Goal: Find specific page/section: Find specific page/section

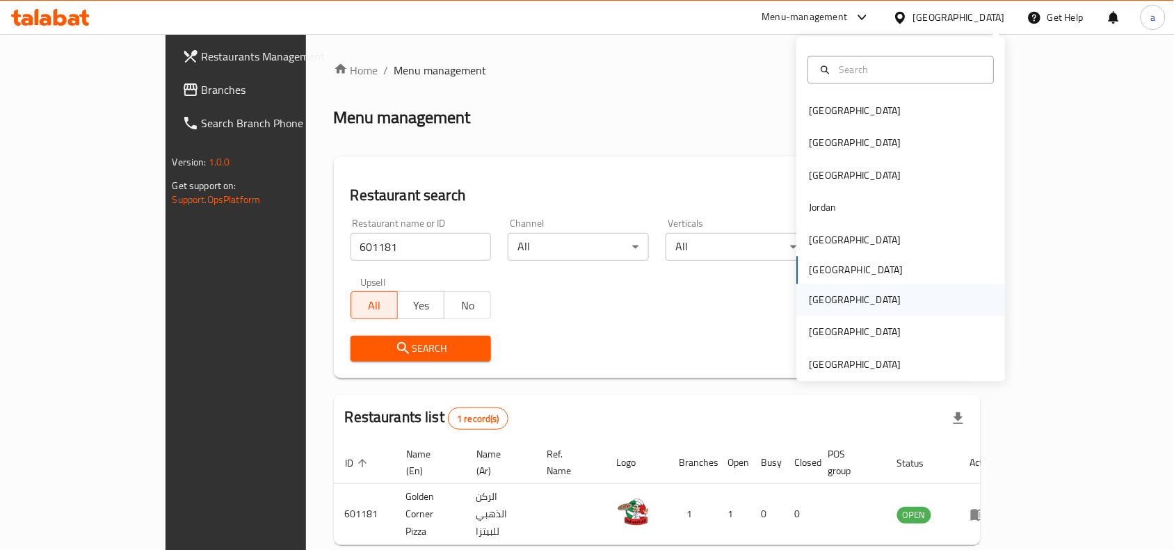
click at [811, 300] on div "[GEOGRAPHIC_DATA]" at bounding box center [855, 300] width 92 height 15
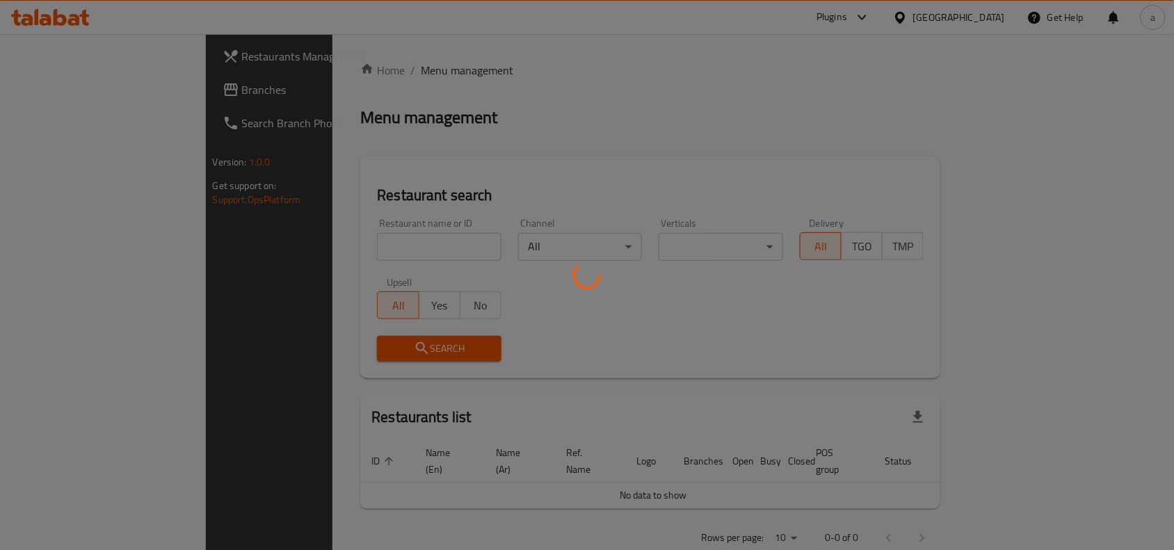
click at [79, 86] on div at bounding box center [587, 275] width 1174 height 550
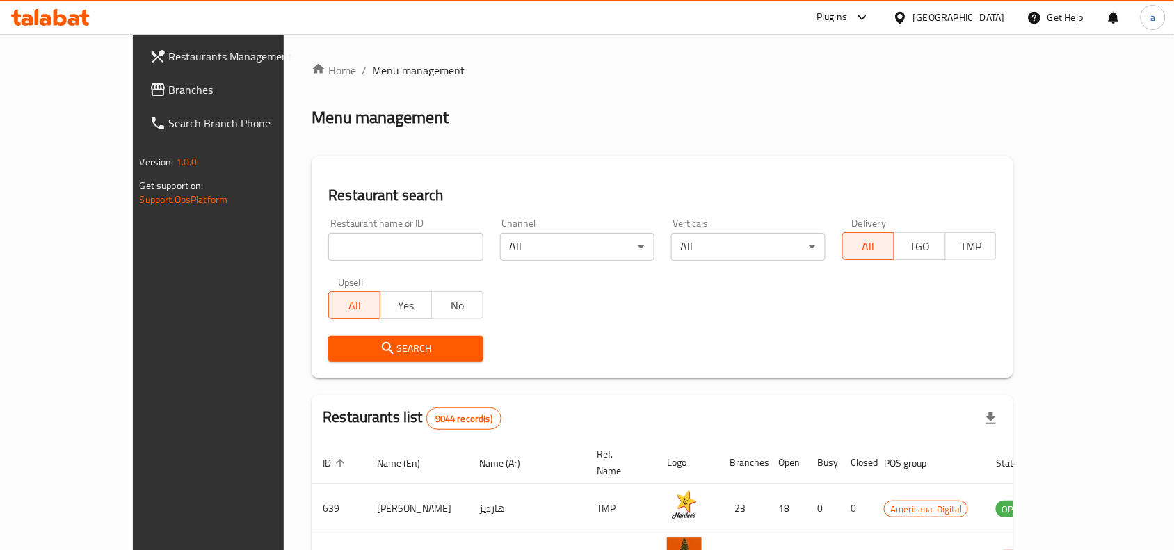
click at [169, 86] on span "Branches" at bounding box center [243, 89] width 149 height 17
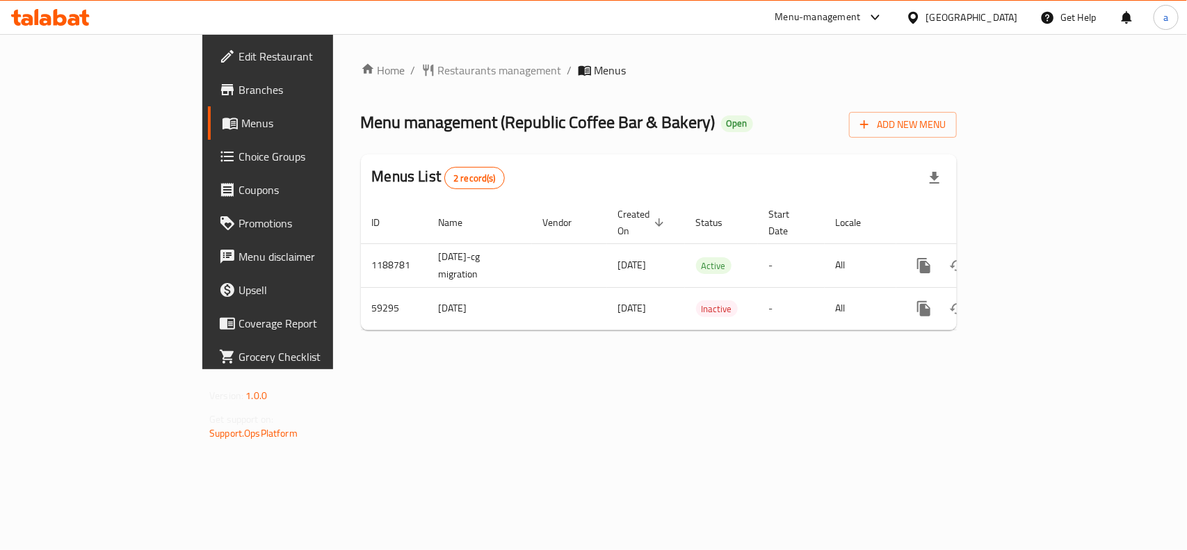
click at [361, 81] on div "Home / Restaurants management / Menus Menu management ( Republic Coffee Bar & B…" at bounding box center [659, 201] width 596 height 279
click at [438, 70] on span "Restaurants management" at bounding box center [500, 70] width 124 height 17
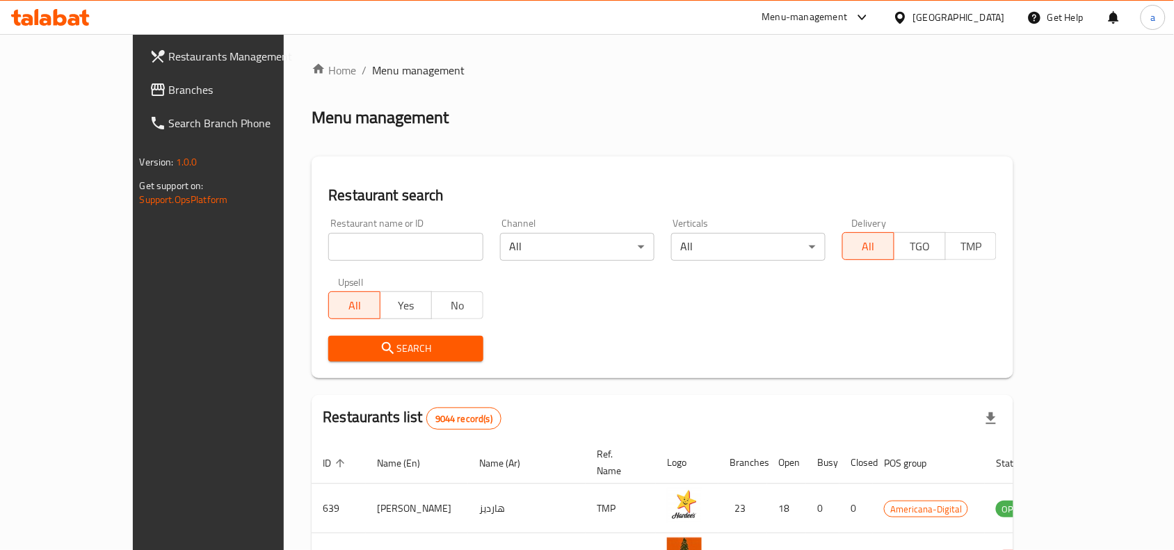
click at [328, 244] on input "search" at bounding box center [405, 247] width 154 height 28
paste input "28687"
type input "28687"
click button "Search" at bounding box center [405, 349] width 154 height 26
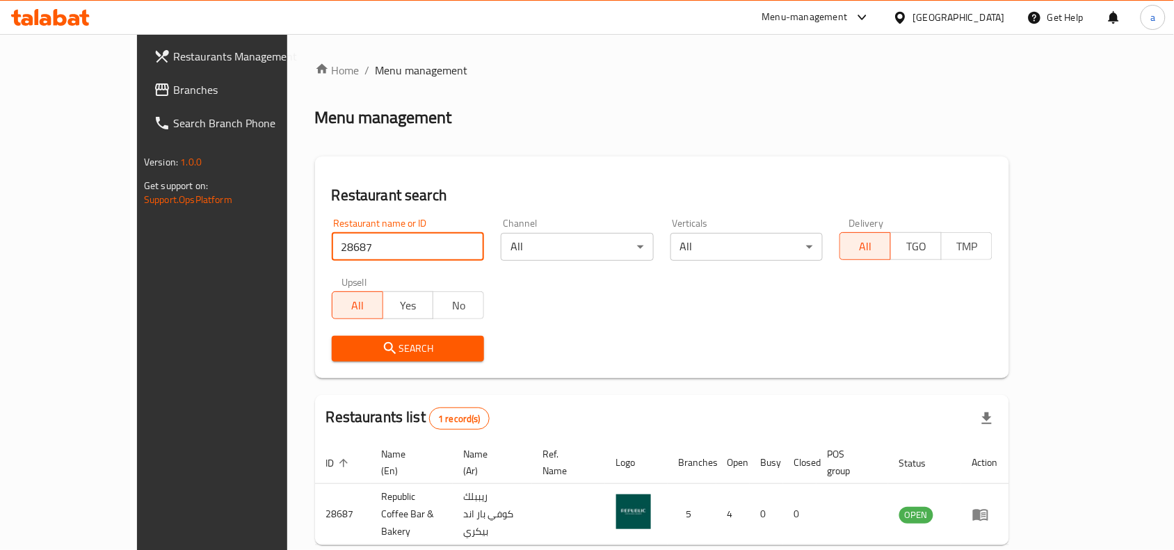
click at [143, 76] on link "Branches" at bounding box center [238, 89] width 190 height 33
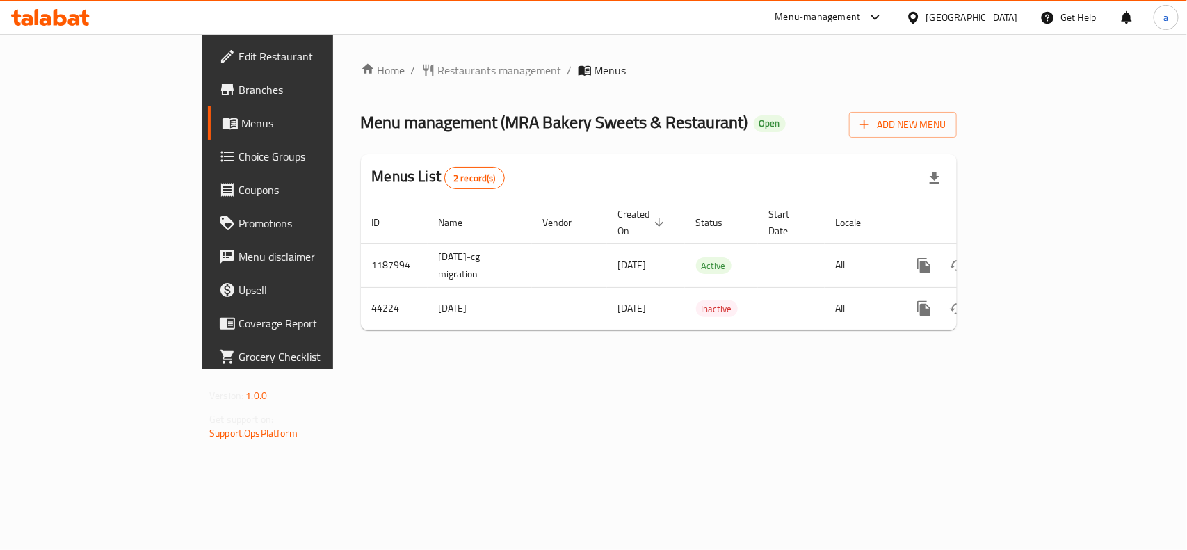
click at [370, 86] on div "Home / Restaurants management / Menus Menu management ( MRA Bakery Sweets & Res…" at bounding box center [659, 201] width 596 height 279
click at [438, 74] on span "Restaurants management" at bounding box center [500, 70] width 124 height 17
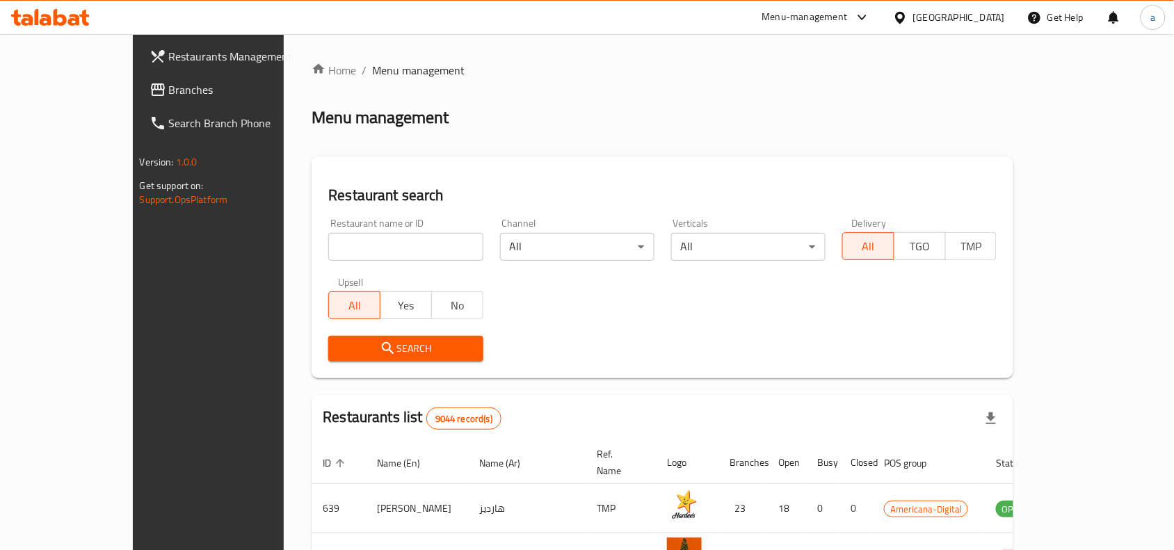
drag, startPoint x: 355, startPoint y: 211, endPoint x: 358, endPoint y: 245, distance: 34.2
click at [357, 218] on div "Restaurant name or ID Restaurant name or ID" at bounding box center [405, 239] width 171 height 59
click at [358, 247] on input "search" at bounding box center [405, 247] width 154 height 28
paste input "22706"
type input "22706"
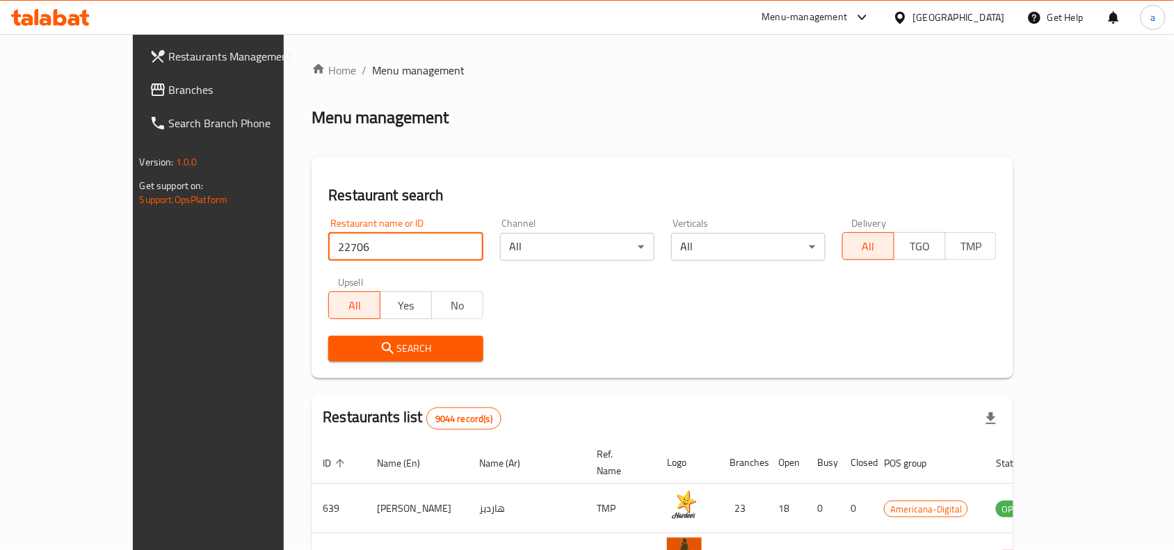
click button "Search" at bounding box center [405, 349] width 154 height 26
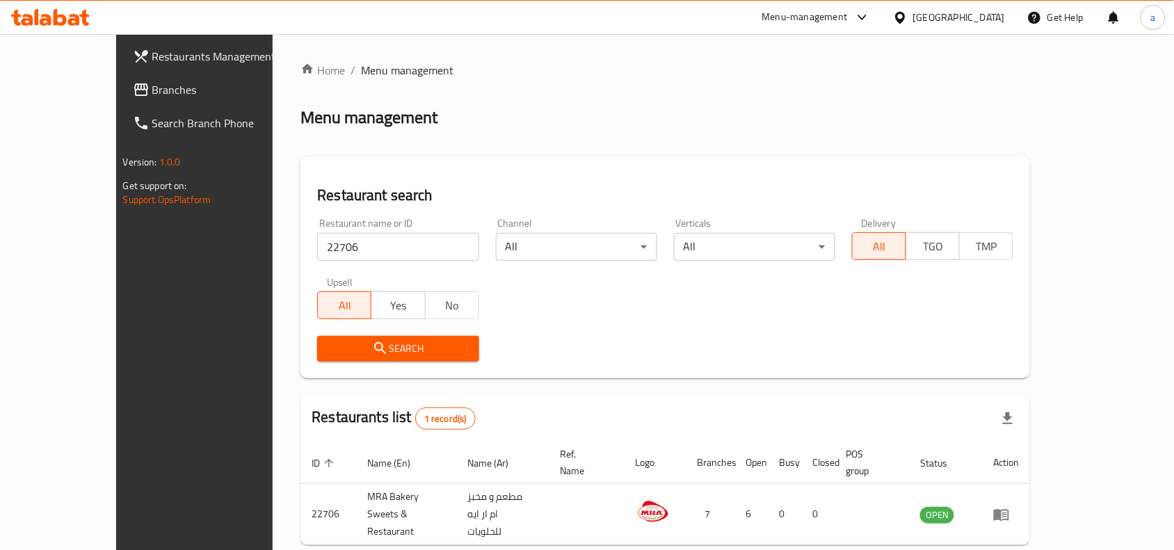
click at [999, 15] on div "[GEOGRAPHIC_DATA]" at bounding box center [959, 17] width 92 height 15
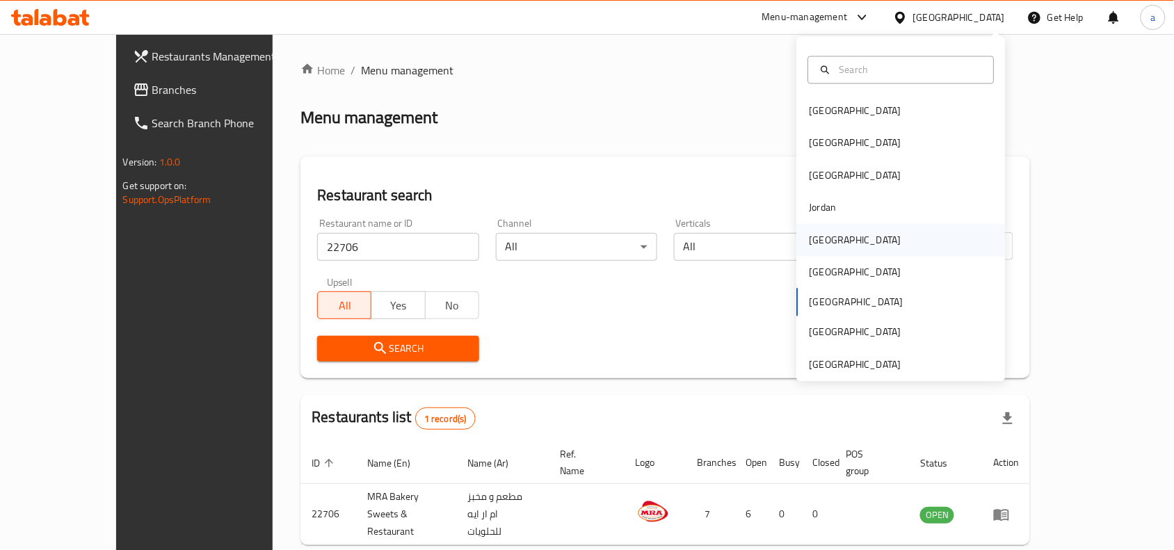
click at [815, 236] on div "[GEOGRAPHIC_DATA]" at bounding box center [855, 239] width 92 height 15
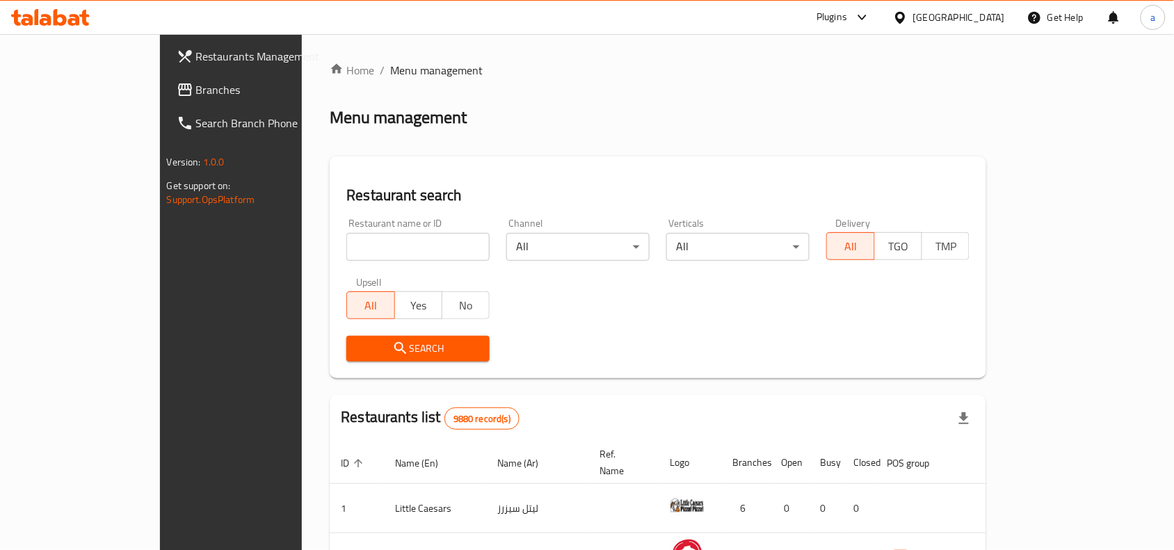
drag, startPoint x: 83, startPoint y: 88, endPoint x: 32, endPoint y: 102, distance: 53.1
click at [196, 88] on span "Branches" at bounding box center [270, 89] width 149 height 17
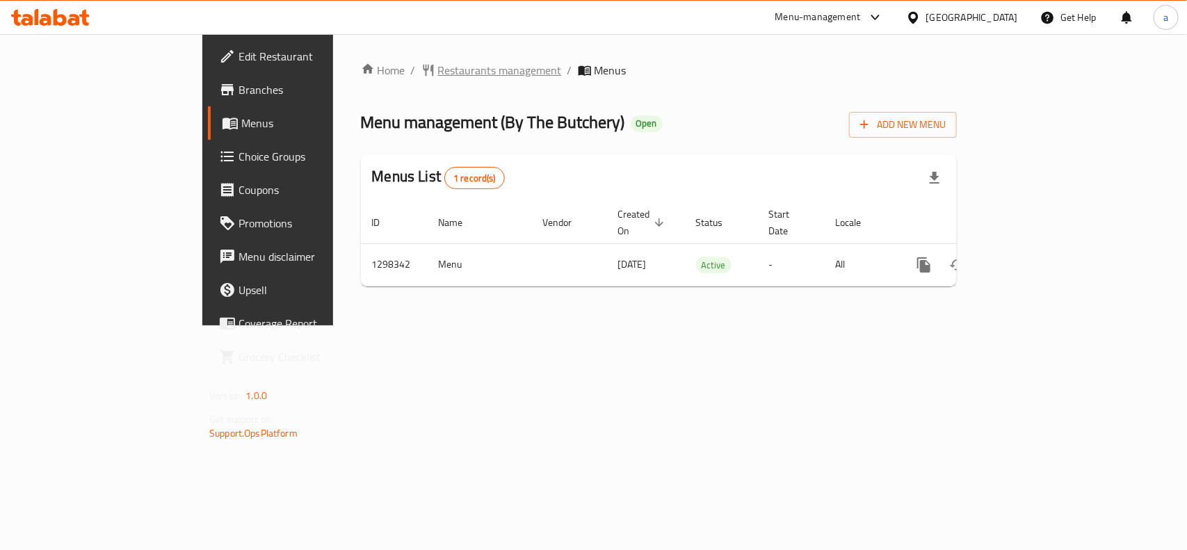
click at [438, 78] on span "Restaurants management" at bounding box center [500, 70] width 124 height 17
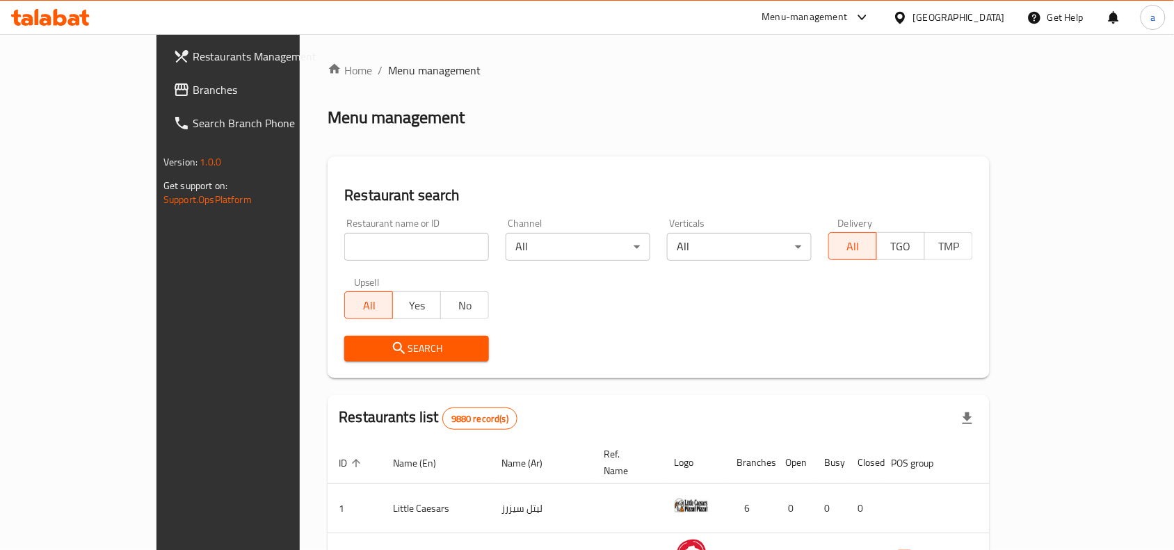
click at [344, 247] on input "search" at bounding box center [416, 247] width 145 height 28
paste input "700906"
type input "700906"
click button "Search" at bounding box center [416, 349] width 145 height 26
